Goal: Task Accomplishment & Management: Manage account settings

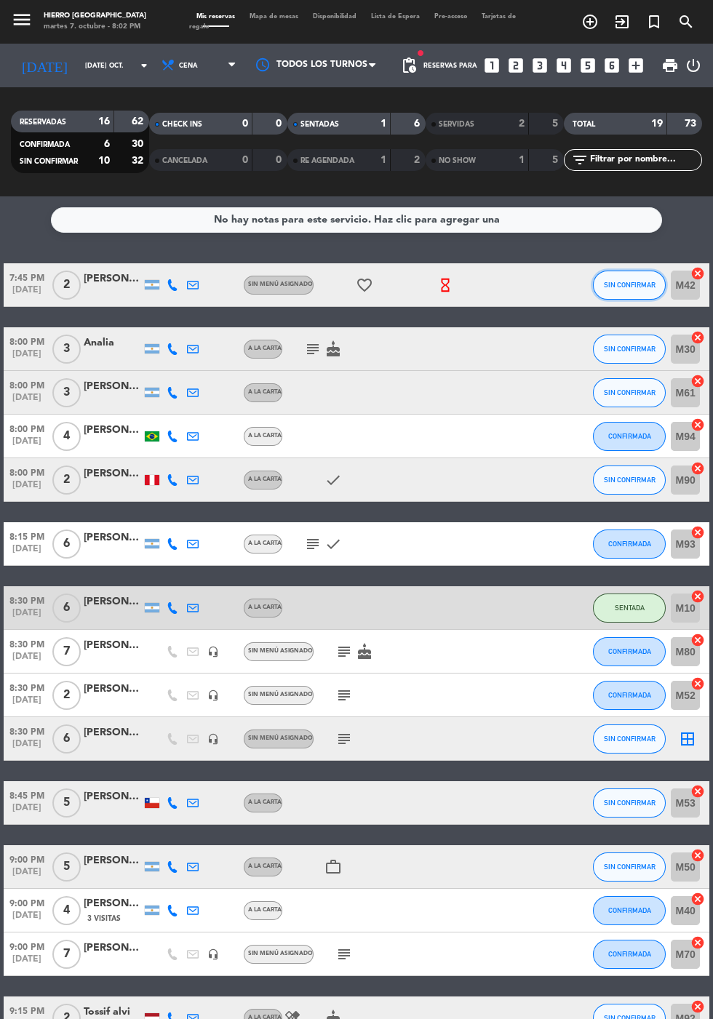
click at [639, 282] on span "SIN CONFIRMAR" at bounding box center [630, 285] width 52 height 8
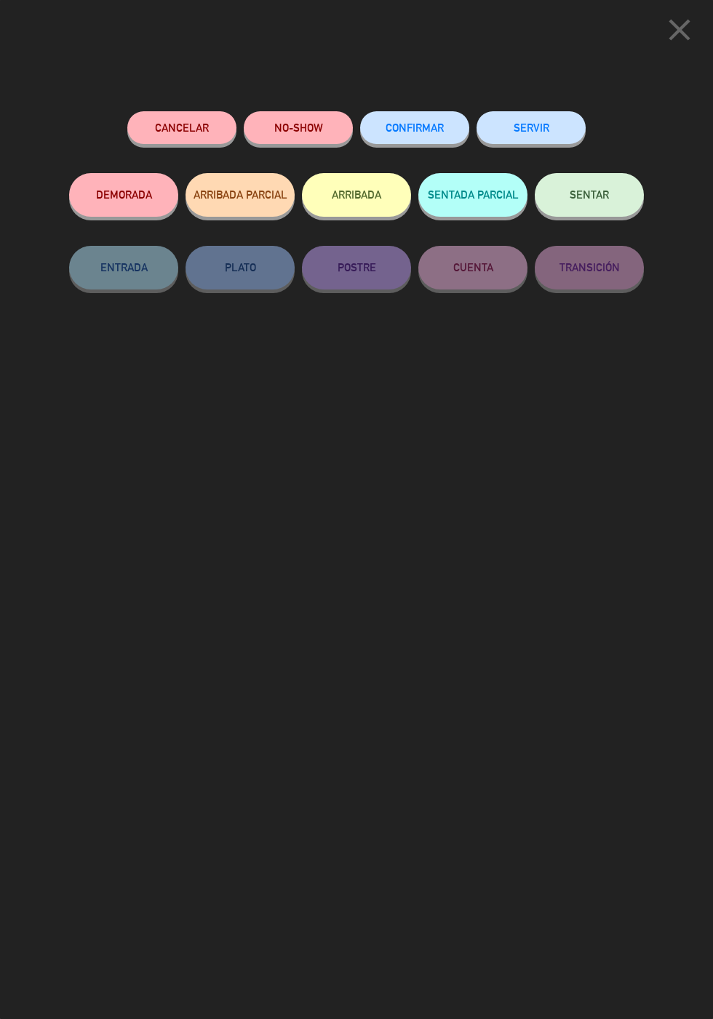
click at [324, 130] on button "NO-SHOW" at bounding box center [298, 127] width 109 height 33
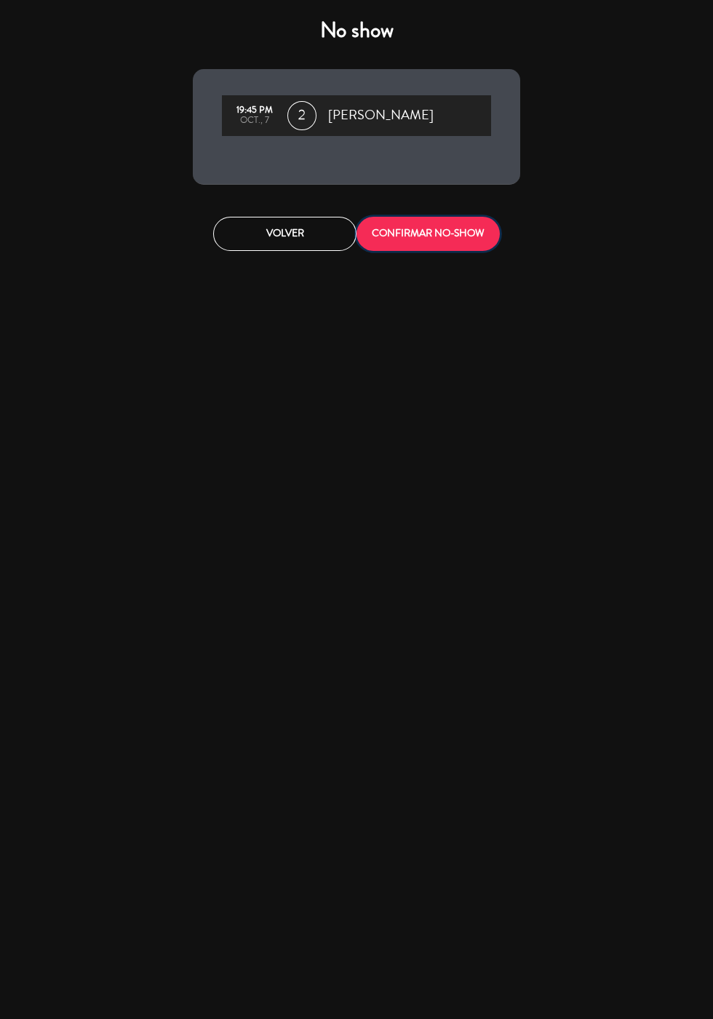
click at [428, 249] on button "CONFIRMAR NO-SHOW" at bounding box center [427, 234] width 143 height 34
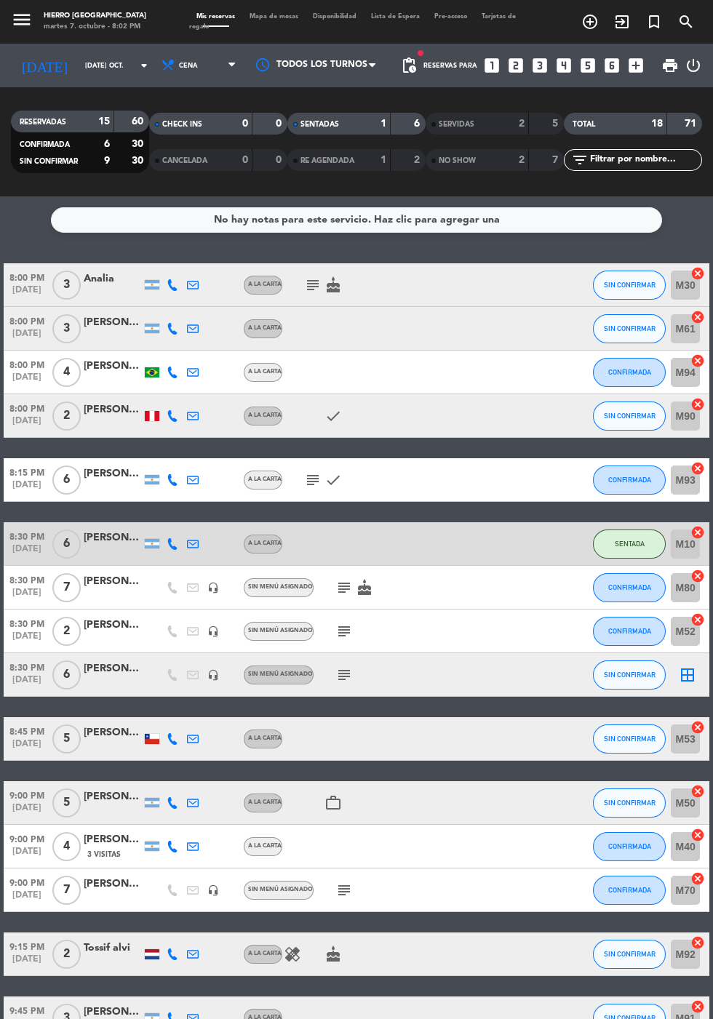
click at [698, 622] on icon "cancel" at bounding box center [697, 619] width 15 height 15
click at [704, 784] on icon "cancel" at bounding box center [697, 791] width 15 height 15
click at [688, 677] on icon "border_all" at bounding box center [687, 674] width 17 height 17
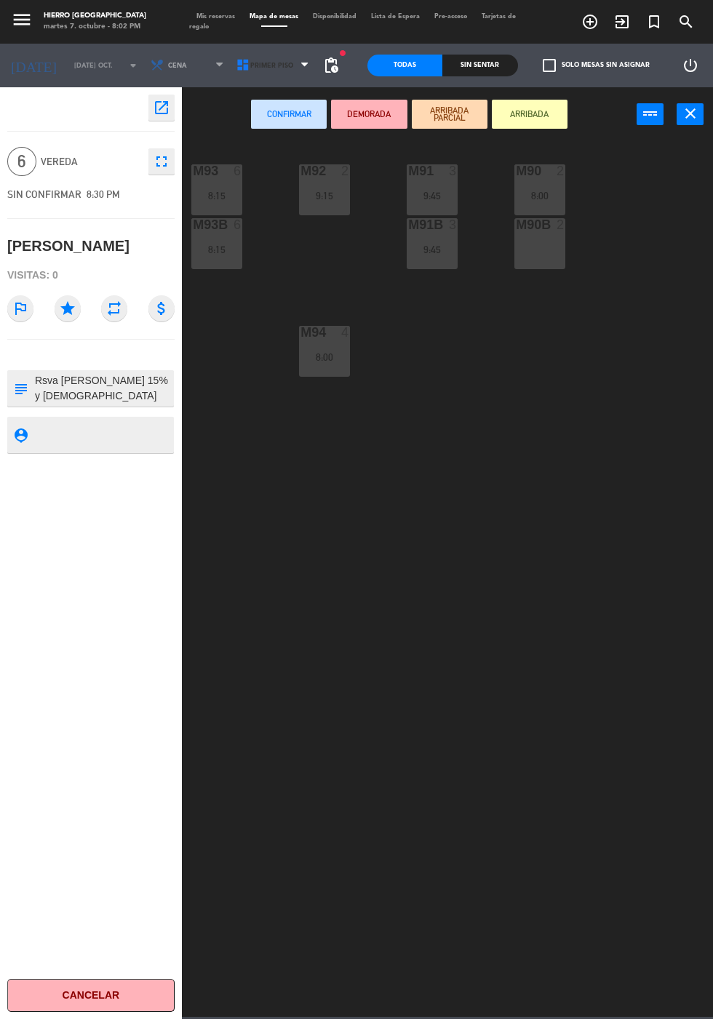
click at [236, 67] on icon at bounding box center [243, 65] width 15 height 15
click at [234, 129] on ng-component "menu Hierro Palermo martes 7. octubre - 8:02 PM Mis reservas Mapa de mesas Disp…" at bounding box center [356, 508] width 713 height 1017
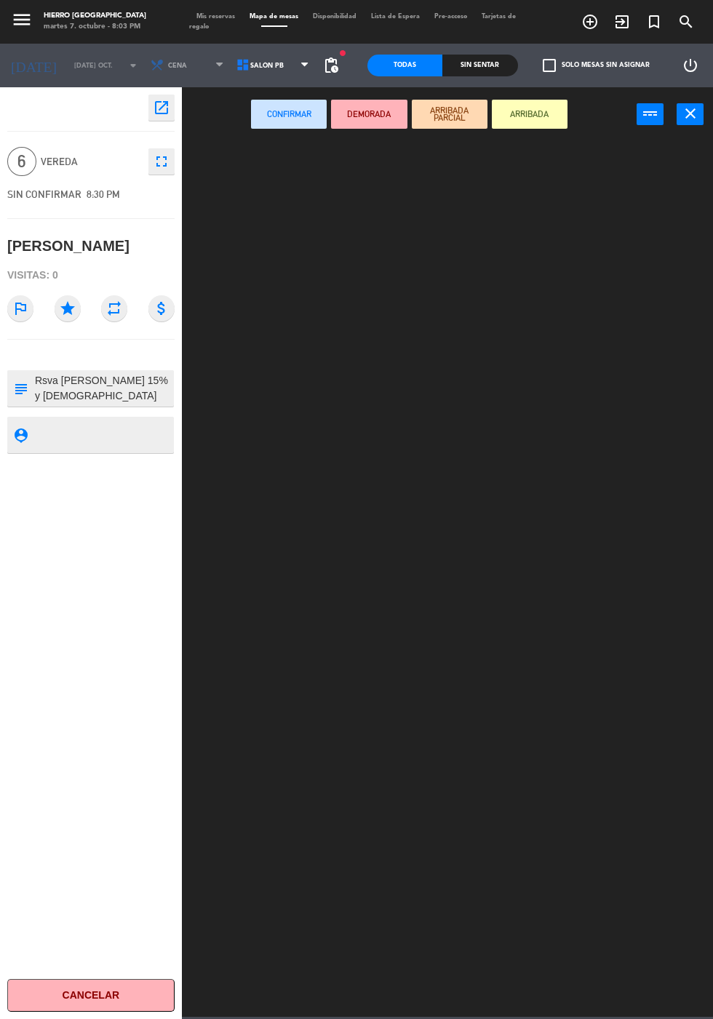
click at [281, 64] on span "Salón PB" at bounding box center [274, 65] width 86 height 32
click at [263, 127] on ng-component "menu Hierro Palermo martes 7. octubre - 8:03 PM Mis reservas Mapa de mesas Disp…" at bounding box center [356, 508] width 713 height 1017
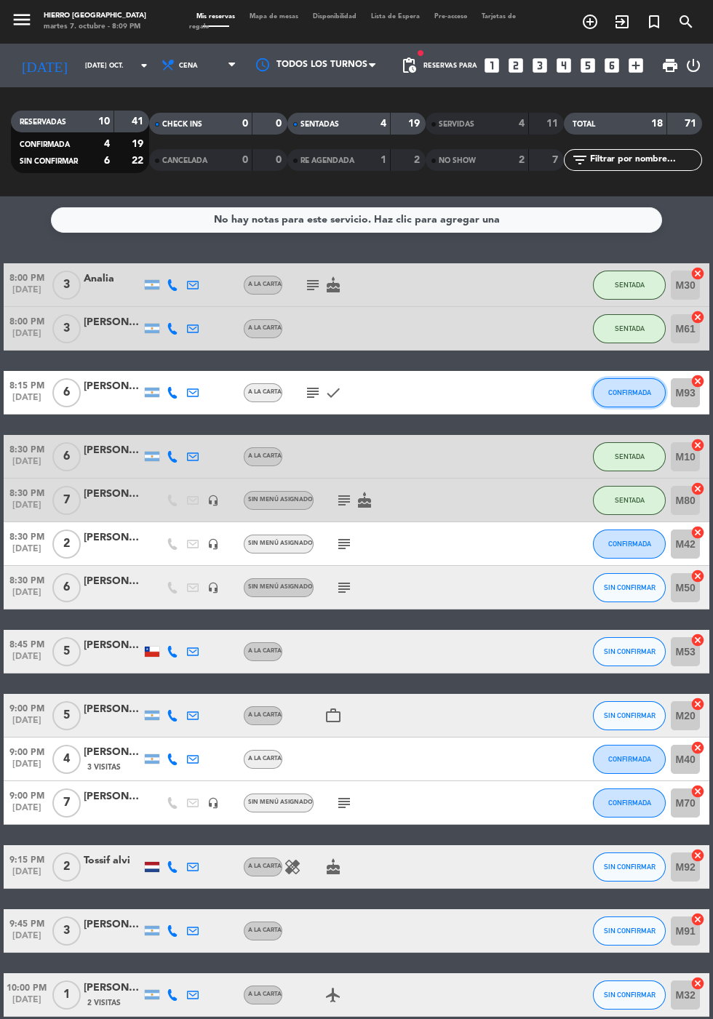
click at [634, 392] on span "CONFIRMADA" at bounding box center [629, 392] width 43 height 8
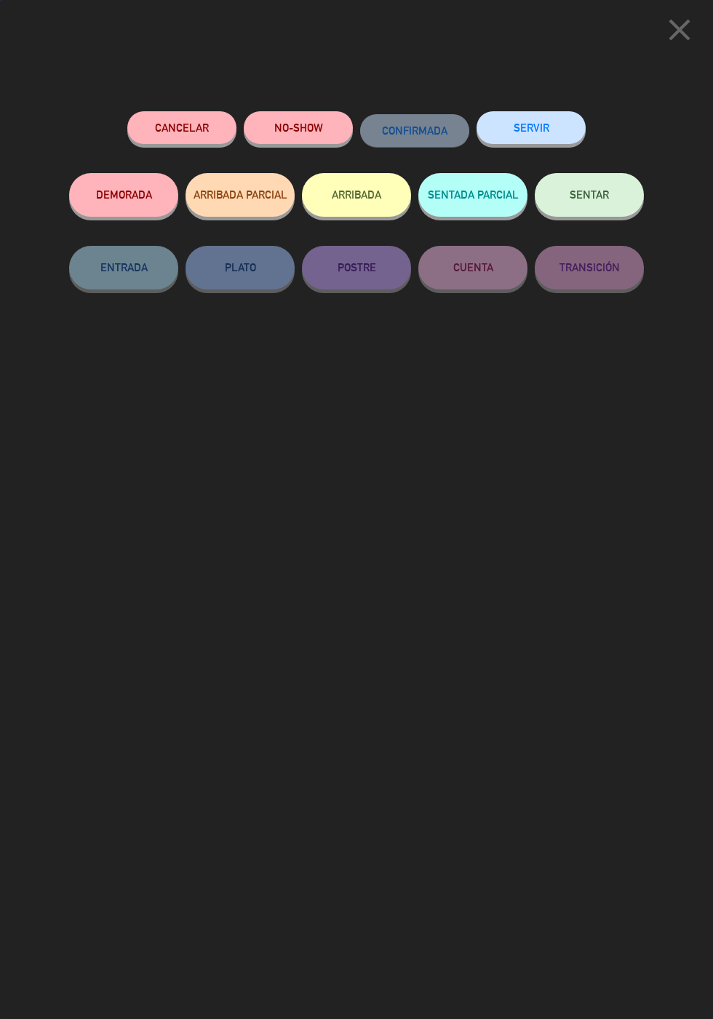
click at [604, 199] on span "SENTAR" at bounding box center [589, 194] width 39 height 12
